Goal: Task Accomplishment & Management: Manage account settings

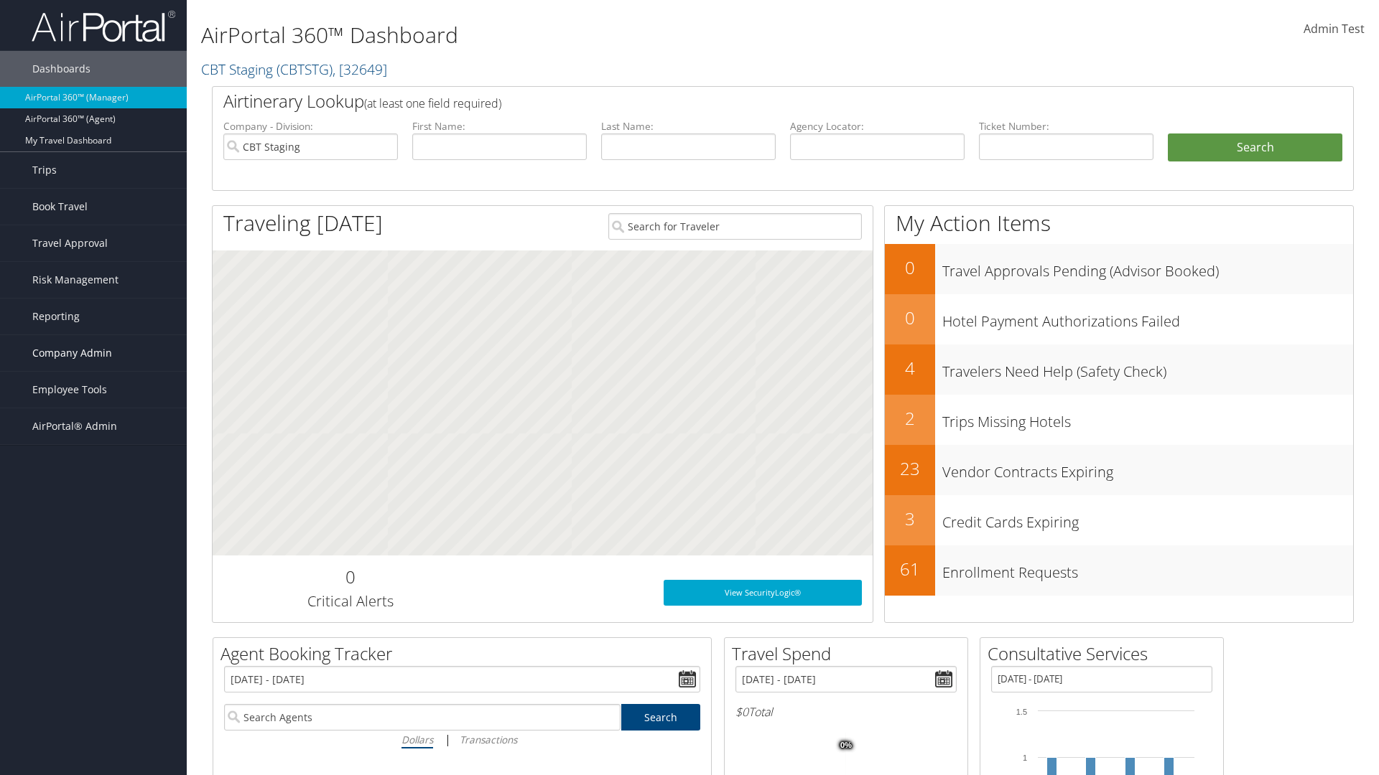
click at [93, 353] on span "Company Admin" at bounding box center [72, 353] width 80 height 36
click at [93, 662] on link "Airtinerary® Settings" at bounding box center [93, 662] width 187 height 22
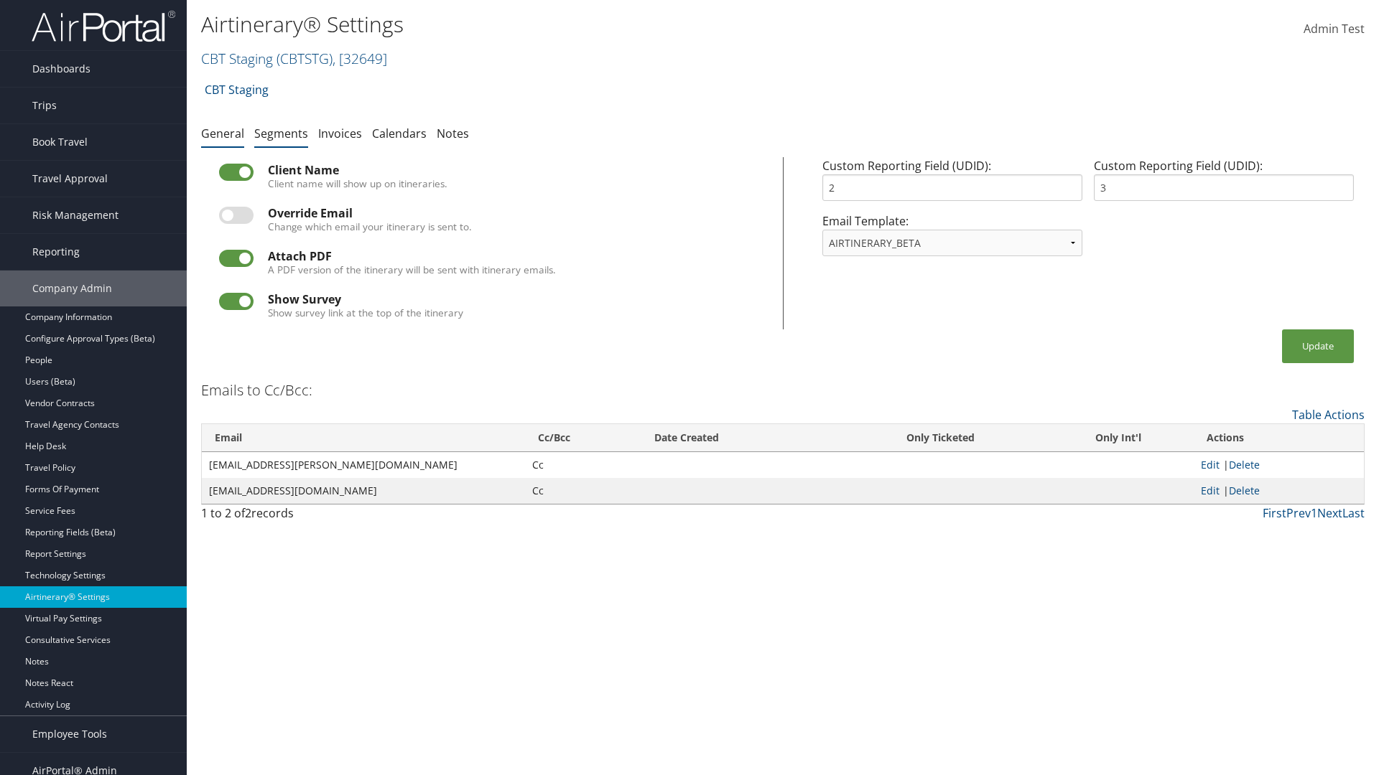
click at [281, 133] on link "Segments" at bounding box center [281, 134] width 54 height 16
